Goal: Find contact information: Find contact information

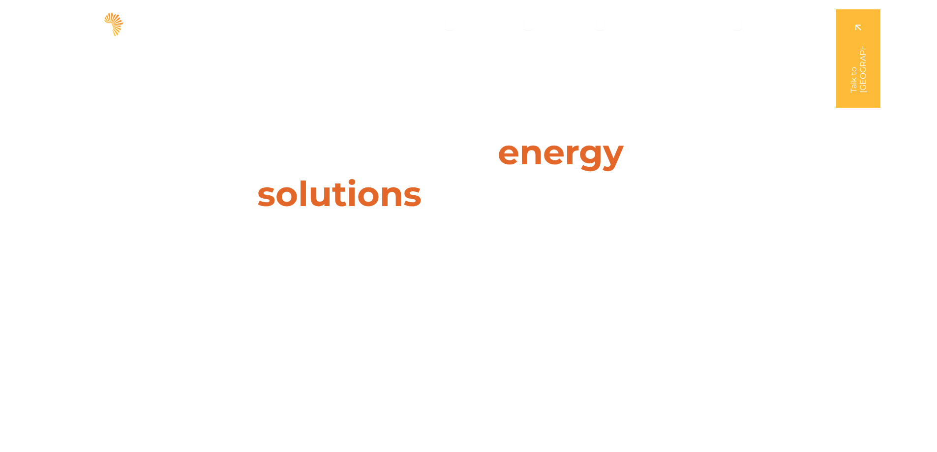
click at [375, 70] on div "Leaders in energy solutions for businesses " (Required) " indicates required fi…" at bounding box center [468, 226] width 937 height 452
click at [777, 25] on span "Contact" at bounding box center [785, 24] width 32 height 12
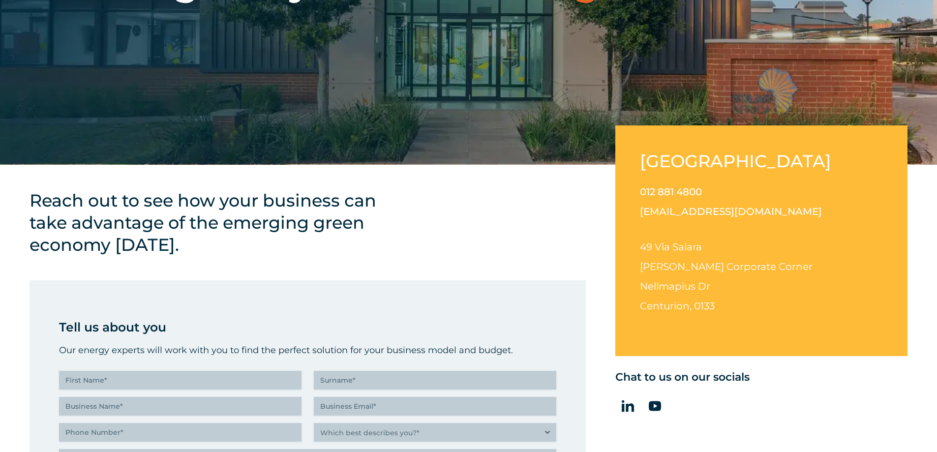
scroll to position [295, 0]
